Goal: Task Accomplishment & Management: Complete application form

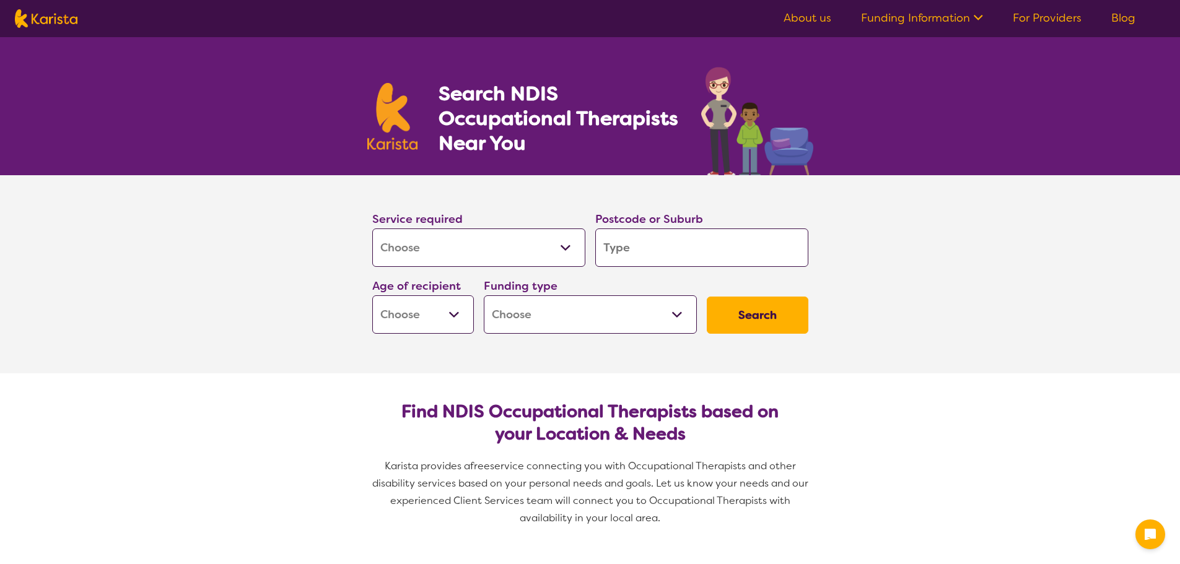
select select "[MEDICAL_DATA]"
click at [609, 246] on input "search" at bounding box center [701, 248] width 213 height 38
type input "2"
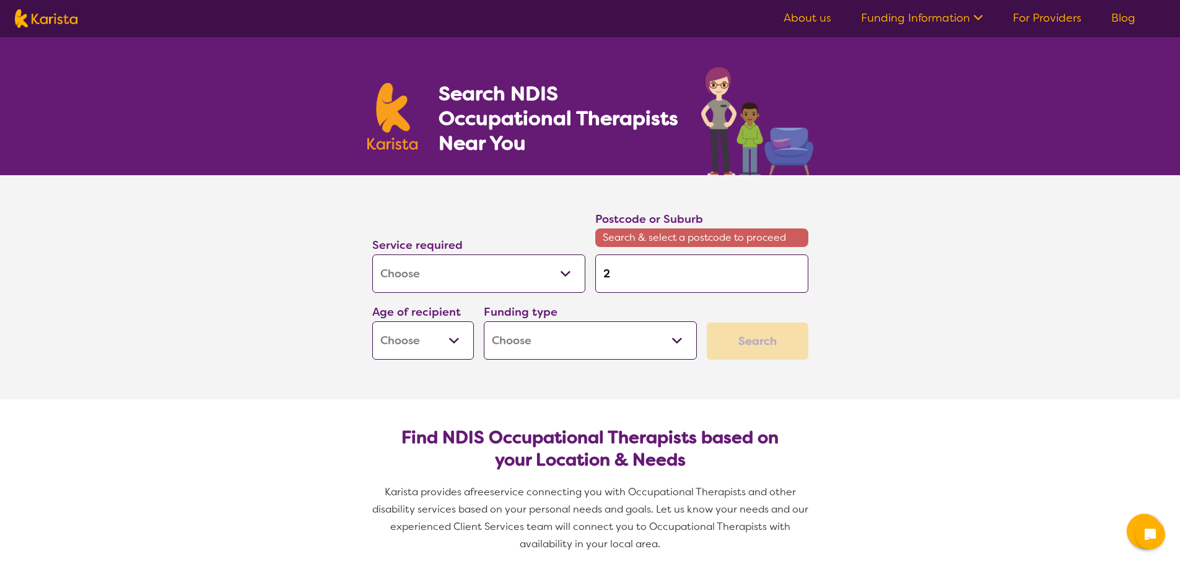
type input "23"
type input "238"
type input "2388"
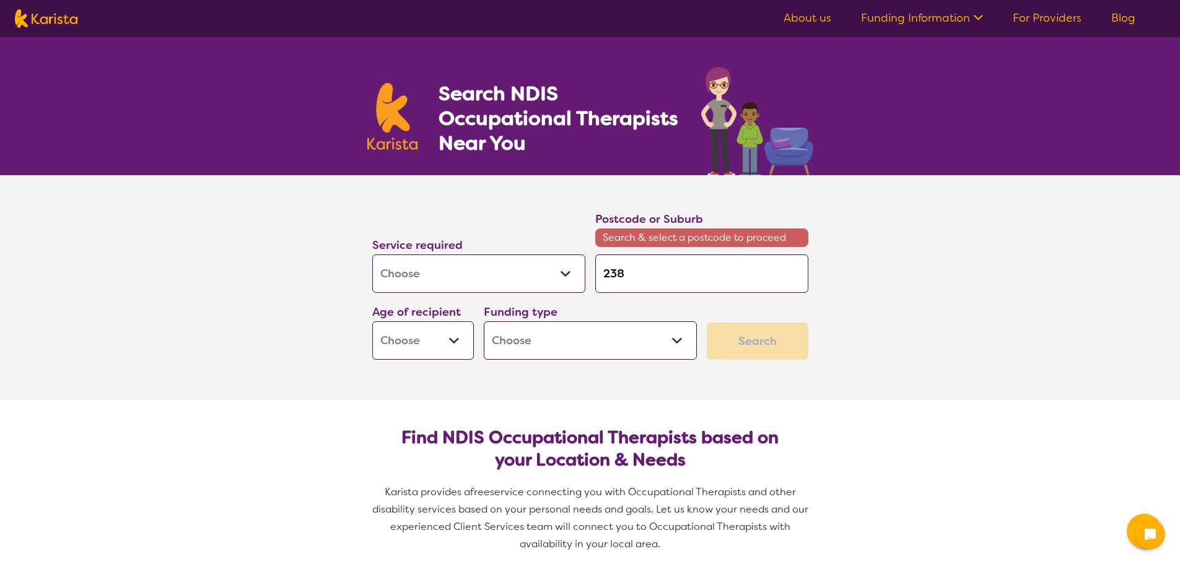
type input "2388"
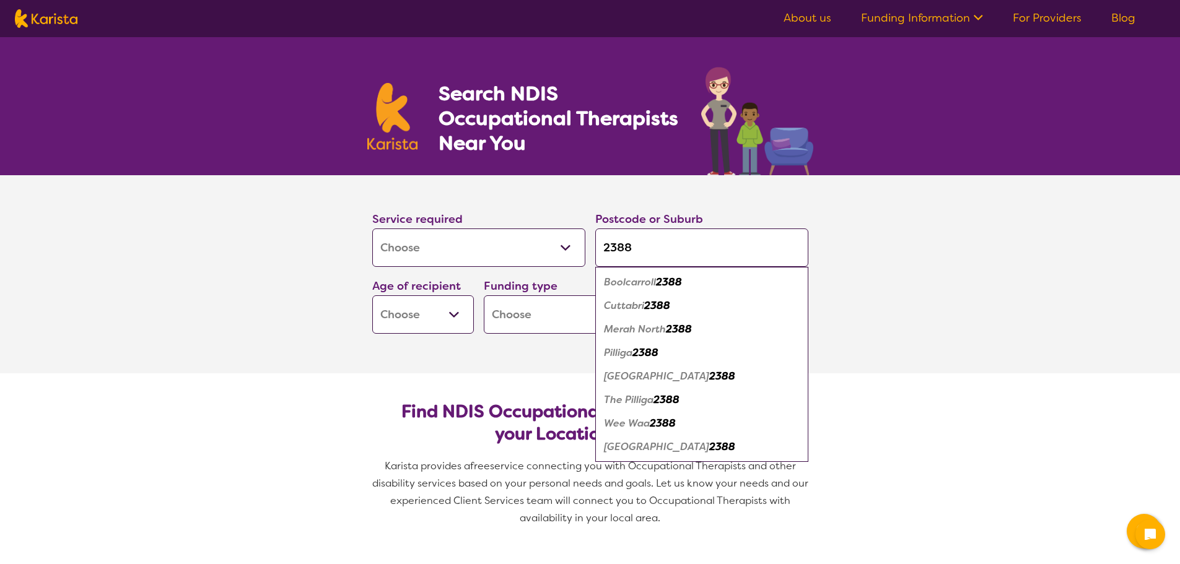
type input "2388"
click at [667, 424] on em "2388" at bounding box center [663, 423] width 26 height 13
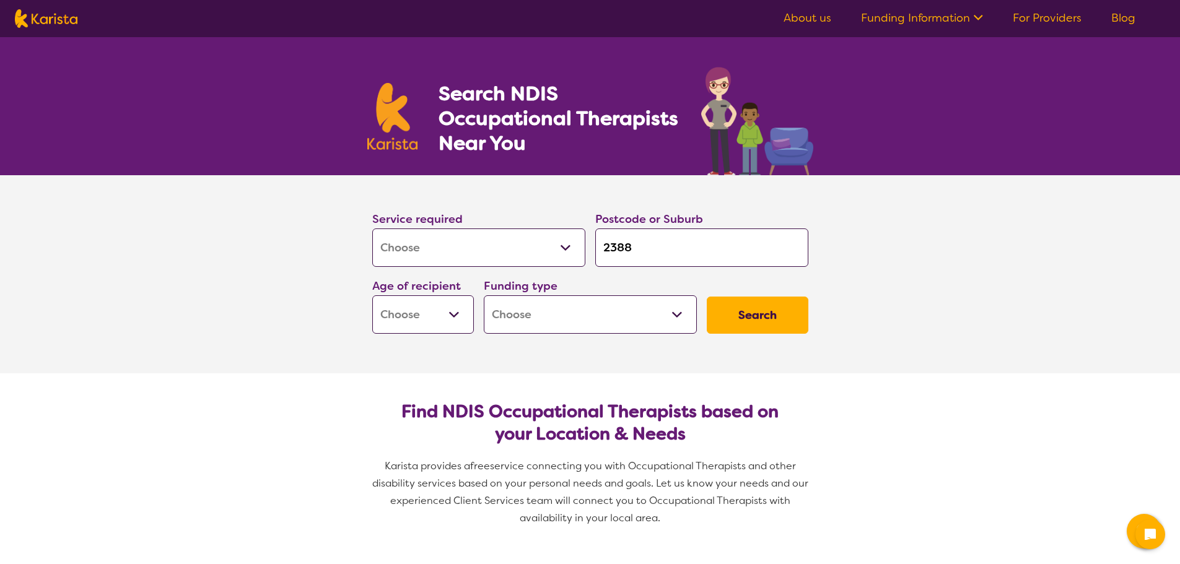
click at [438, 315] on select "Early Childhood - 0 to 9 Child - 10 to 11 Adolescent - 12 to 17 Adult - 18 to 6…" at bounding box center [423, 314] width 102 height 38
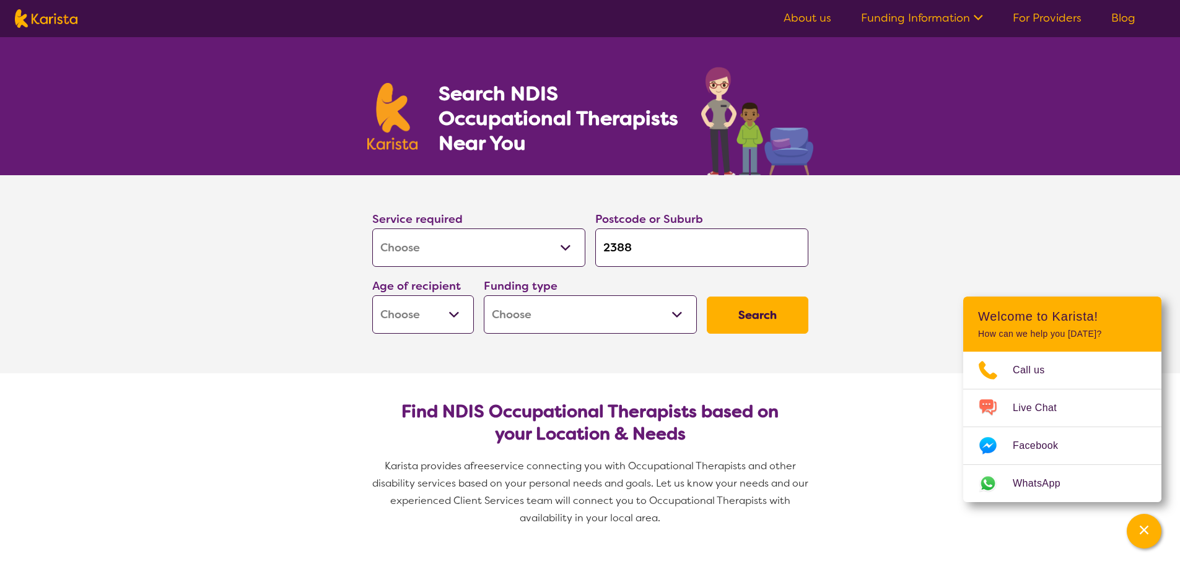
select select "EC"
click at [372, 295] on select "Early Childhood - 0 to 9 Child - 10 to 11 Adolescent - 12 to 17 Adult - 18 to 6…" at bounding box center [423, 314] width 102 height 38
select select "EC"
click at [518, 319] on select "Home Care Package (HCP) National Disability Insurance Scheme (NDIS) I don't know" at bounding box center [590, 314] width 213 height 38
select select "NDIS"
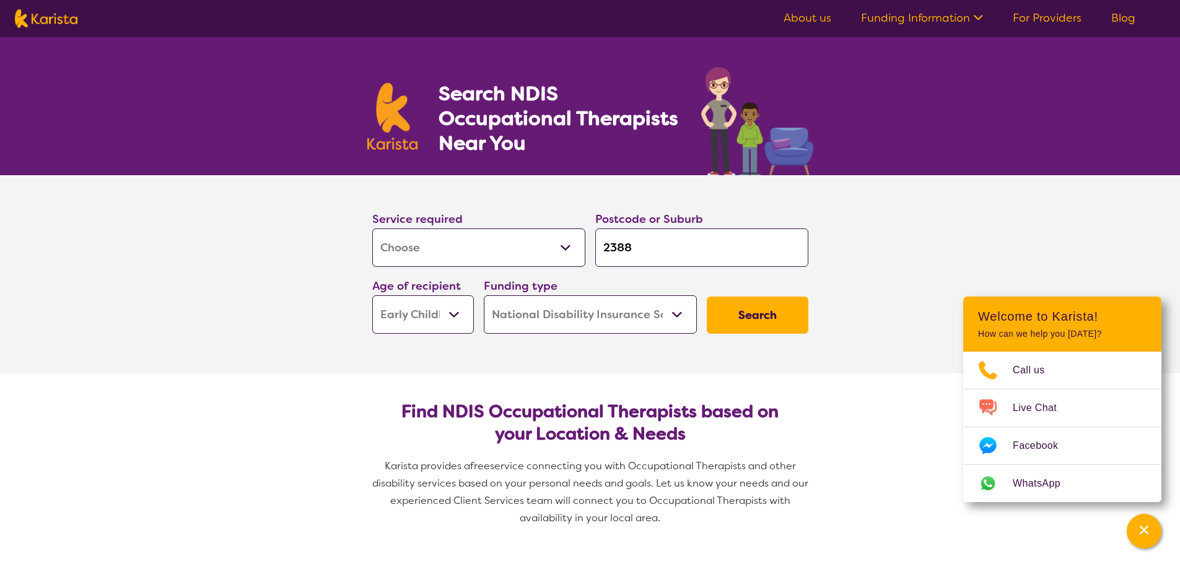
click at [484, 295] on select "Home Care Package (HCP) National Disability Insurance Scheme (NDIS) I don't know" at bounding box center [590, 314] width 213 height 38
select select "NDIS"
click at [759, 320] on button "Search" at bounding box center [758, 315] width 102 height 37
